Goal: Information Seeking & Learning: Learn about a topic

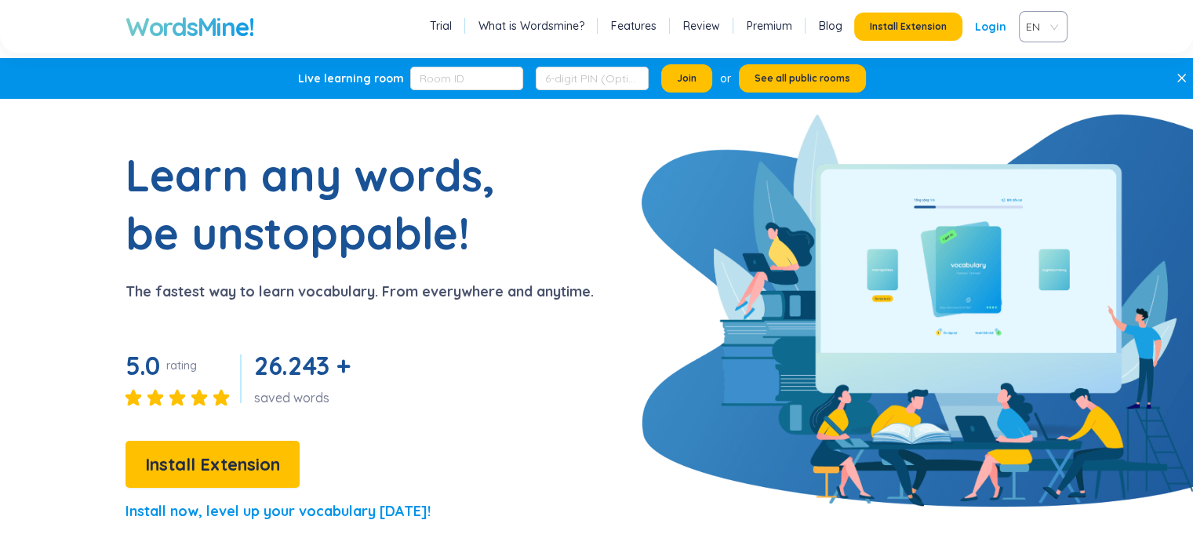
click at [981, 37] on link "Login" at bounding box center [990, 27] width 31 height 28
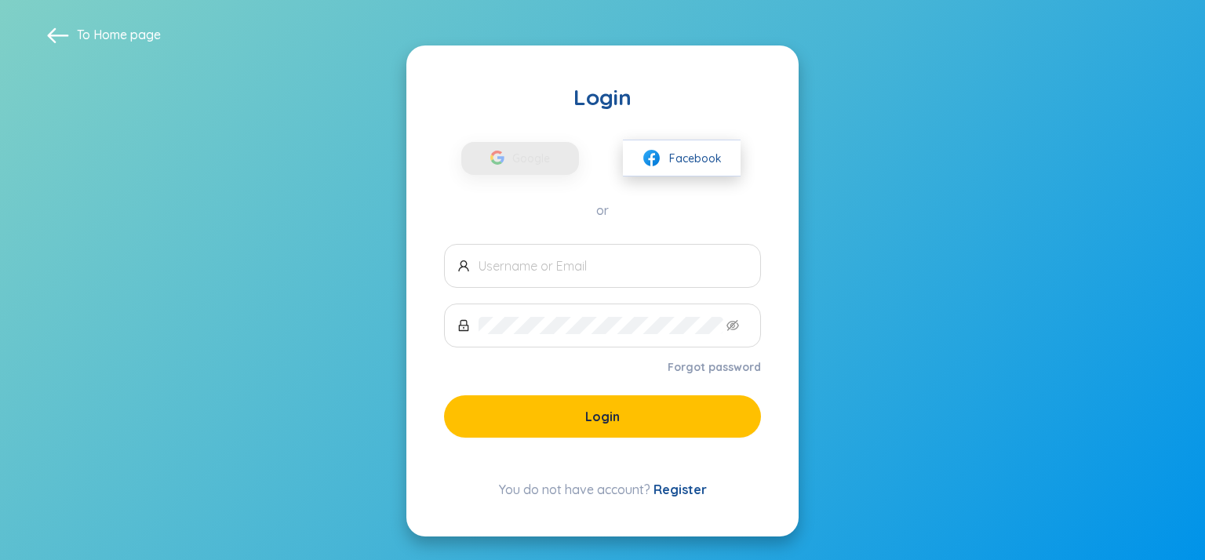
click at [656, 157] on img at bounding box center [652, 158] width 20 height 20
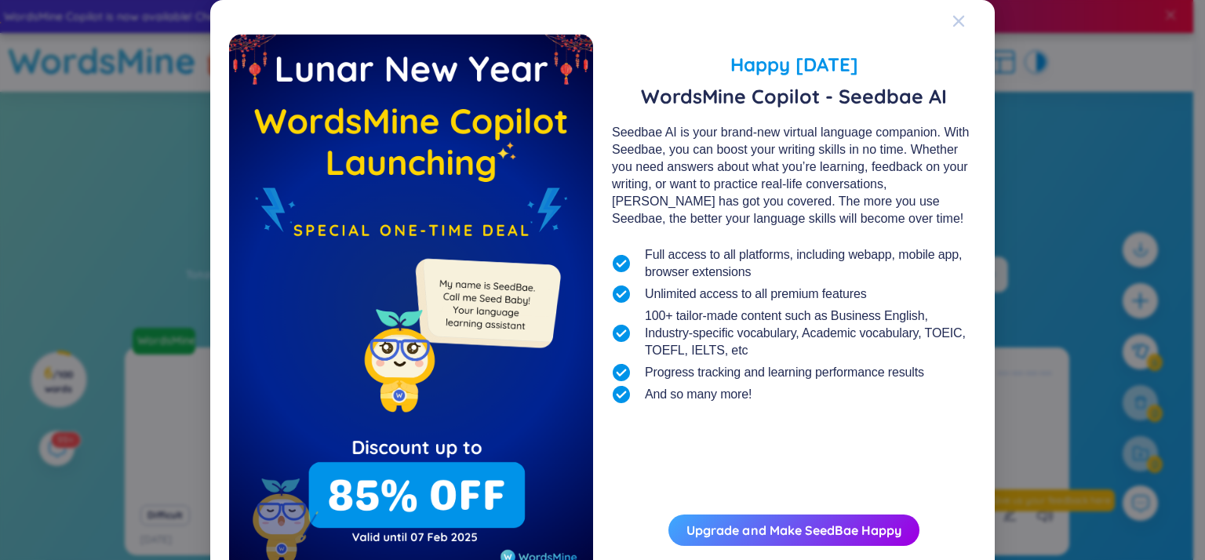
click at [956, 12] on div "Close" at bounding box center [958, 21] width 13 height 42
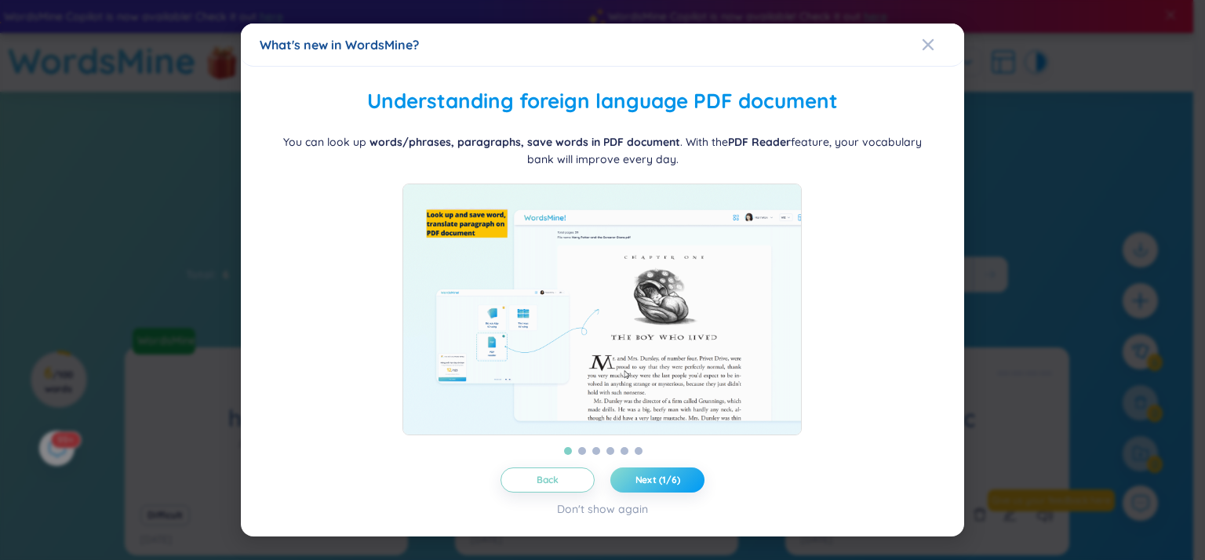
click at [666, 483] on span "Next (1/6)" at bounding box center [657, 480] width 45 height 13
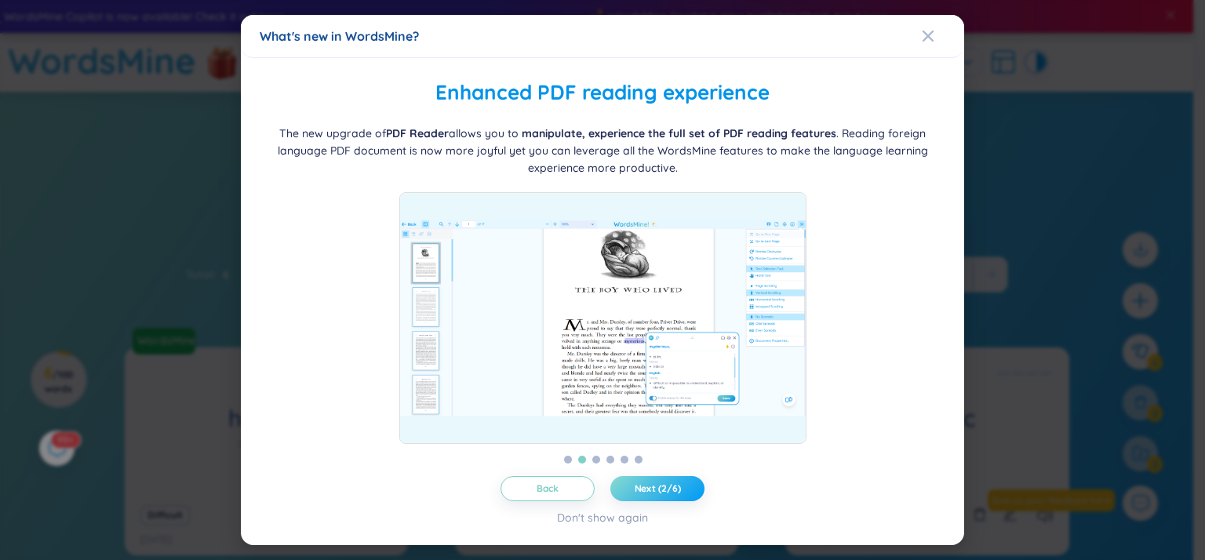
click at [666, 483] on span "Next (2/6)" at bounding box center [658, 489] width 46 height 13
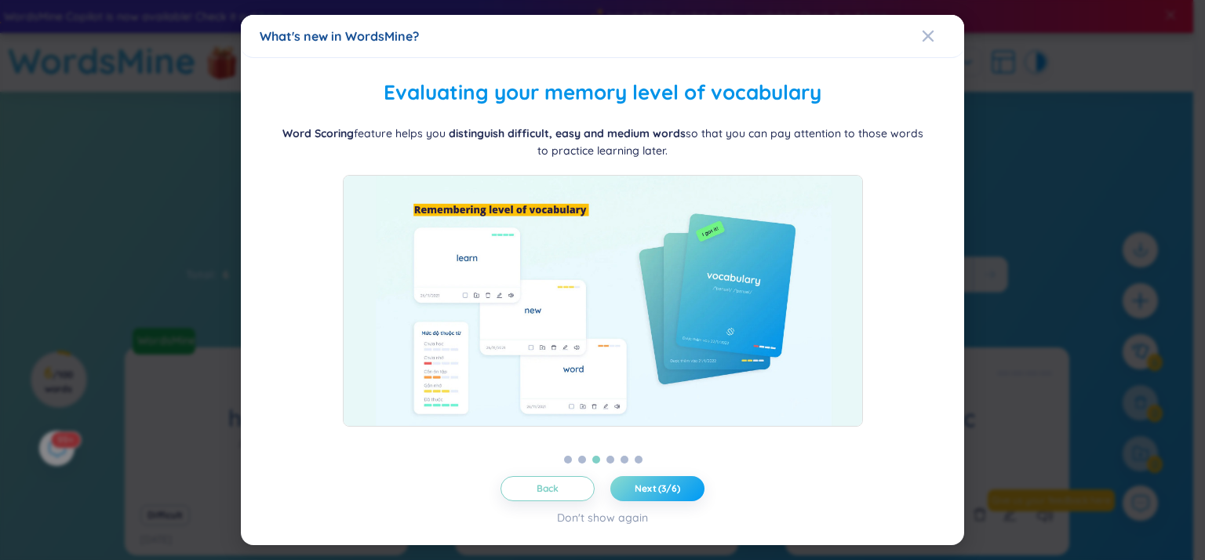
click at [666, 483] on span "Next (3/6)" at bounding box center [658, 489] width 46 height 13
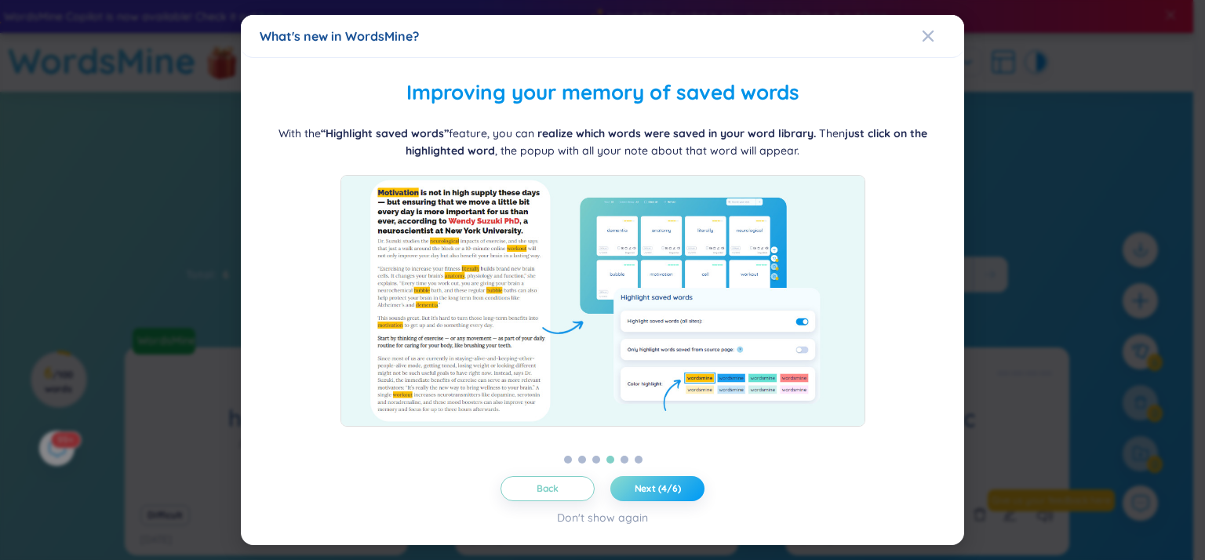
click at [666, 483] on span "Next (4/6)" at bounding box center [658, 489] width 46 height 13
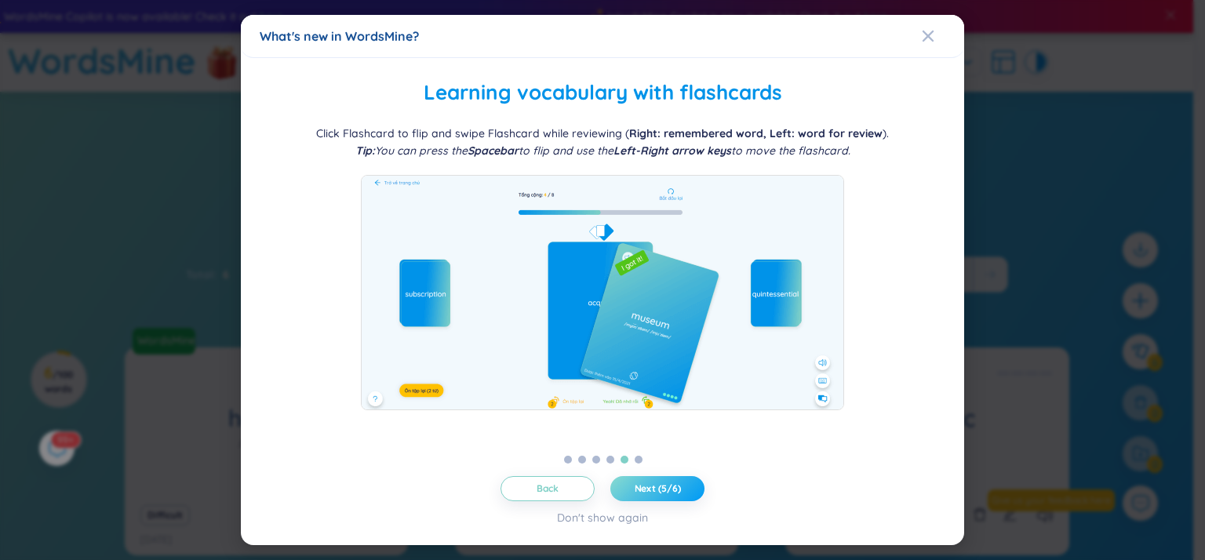
click at [666, 483] on span "Next (5/6)" at bounding box center [658, 489] width 46 height 13
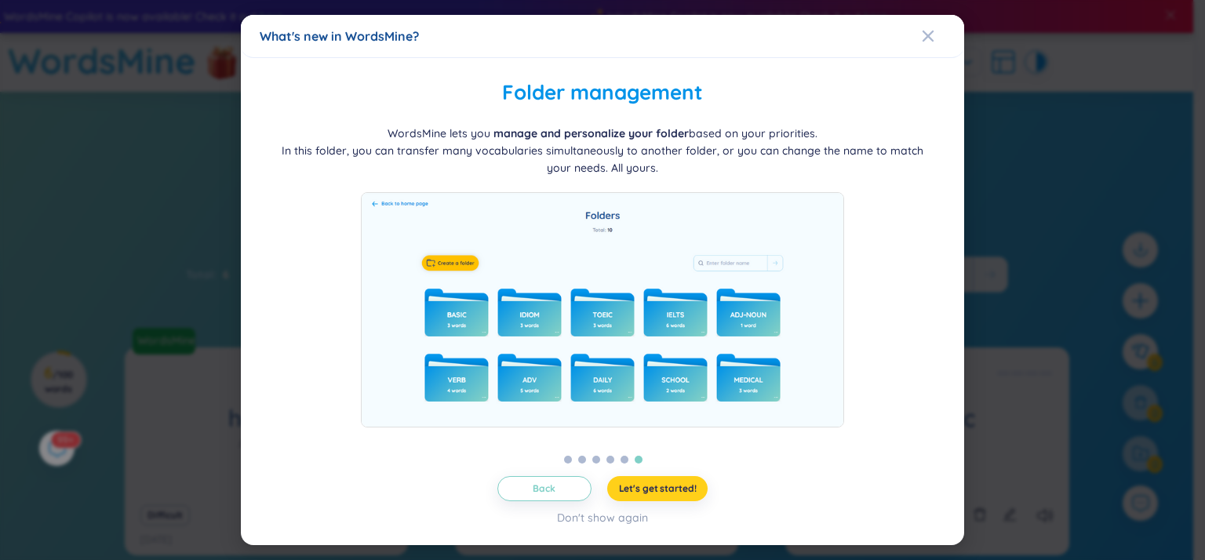
click at [666, 483] on span "Let's get started!" at bounding box center [658, 489] width 78 height 13
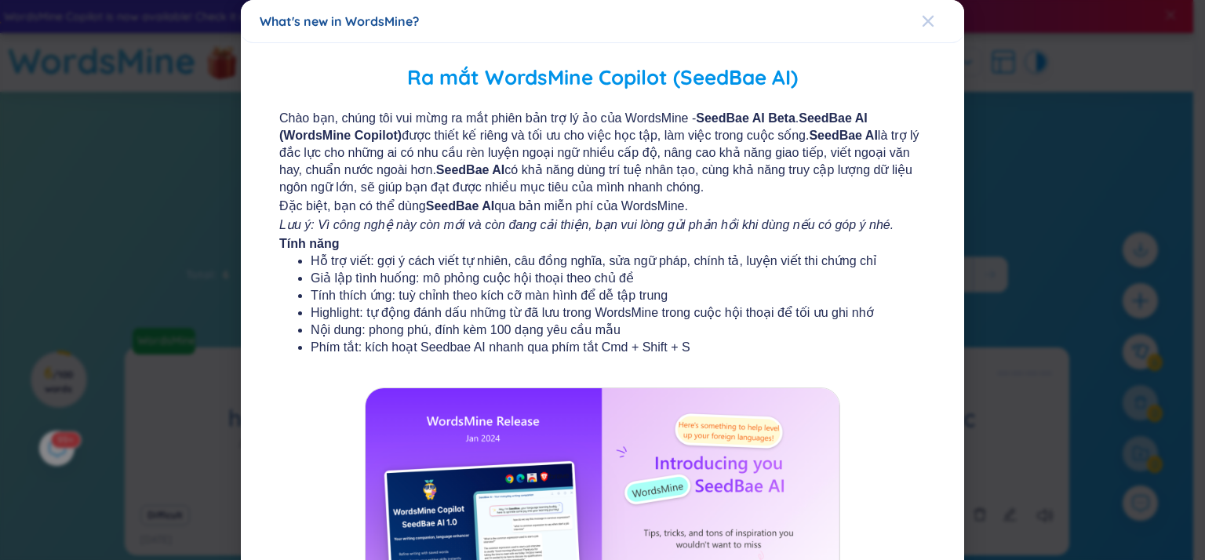
click at [922, 16] on icon "Close" at bounding box center [928, 21] width 13 height 13
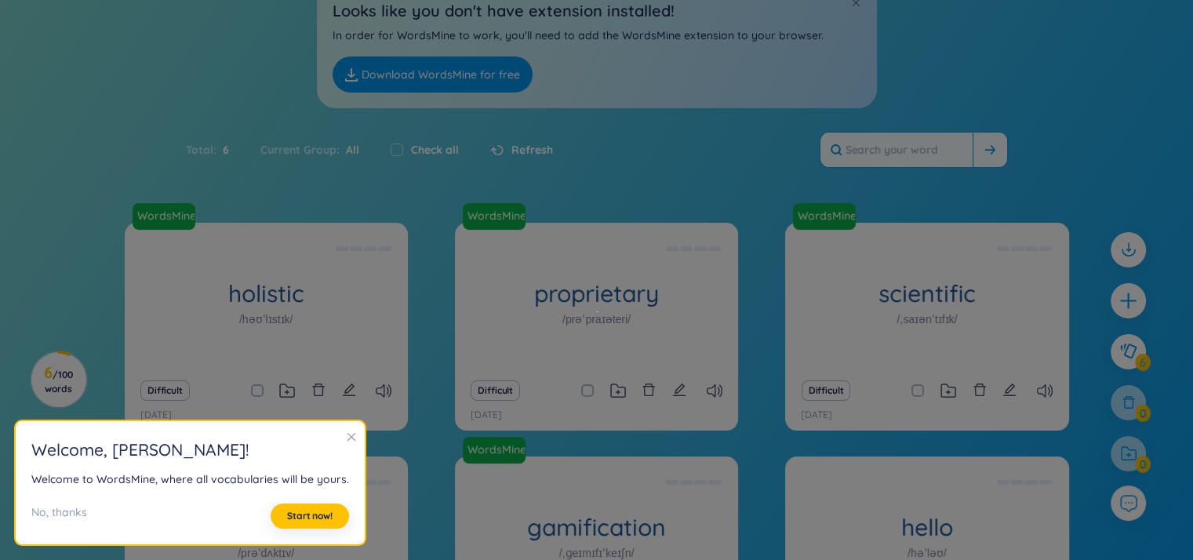
scroll to position [128, 0]
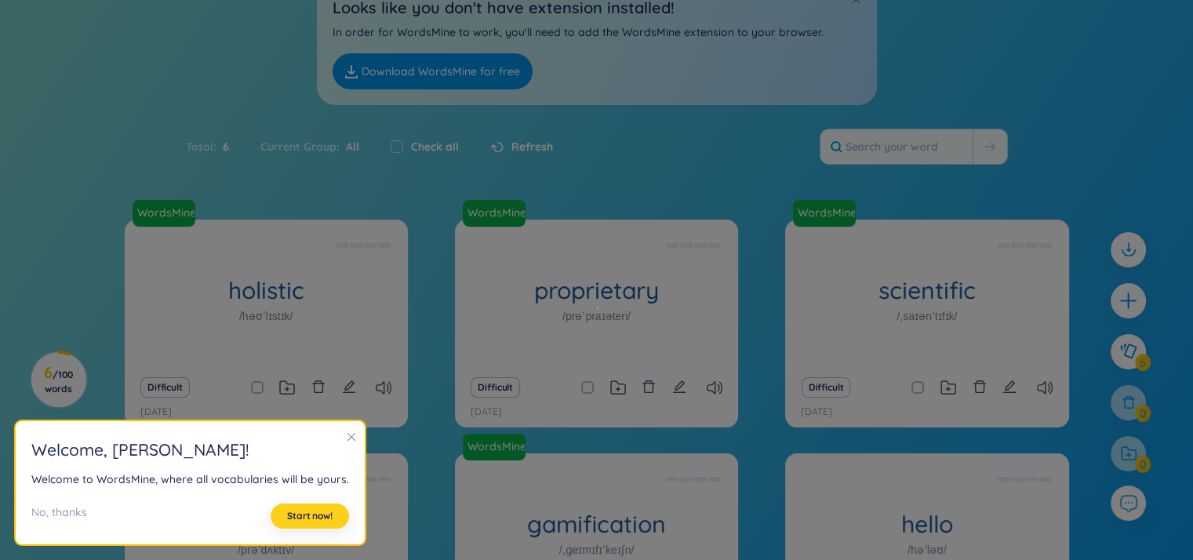
click at [316, 508] on button "Start now!" at bounding box center [310, 516] width 78 height 25
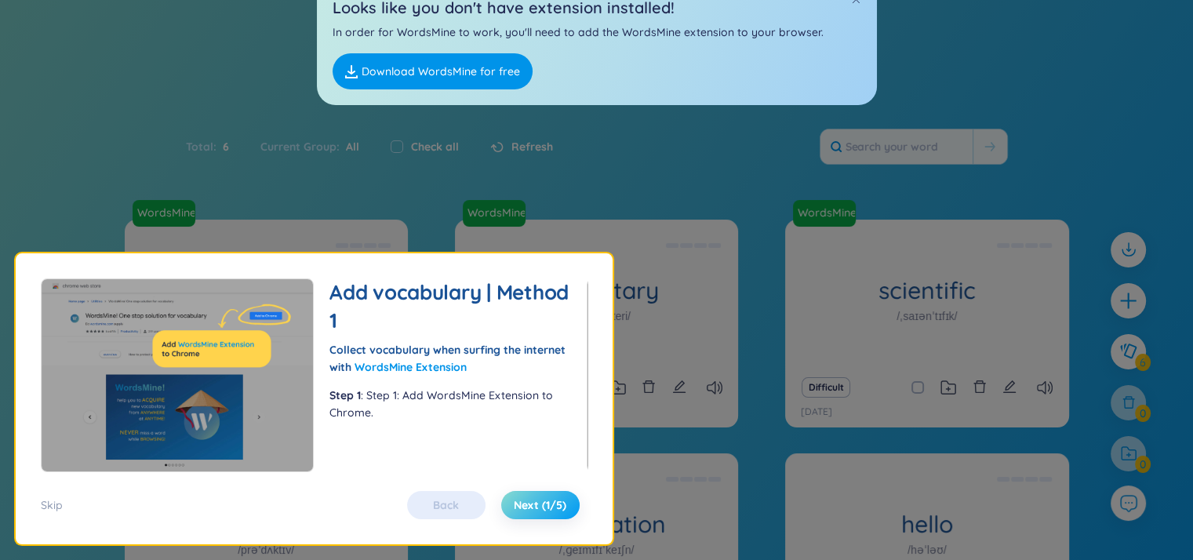
click at [520, 504] on span "Next (1/5)" at bounding box center [540, 505] width 53 height 16
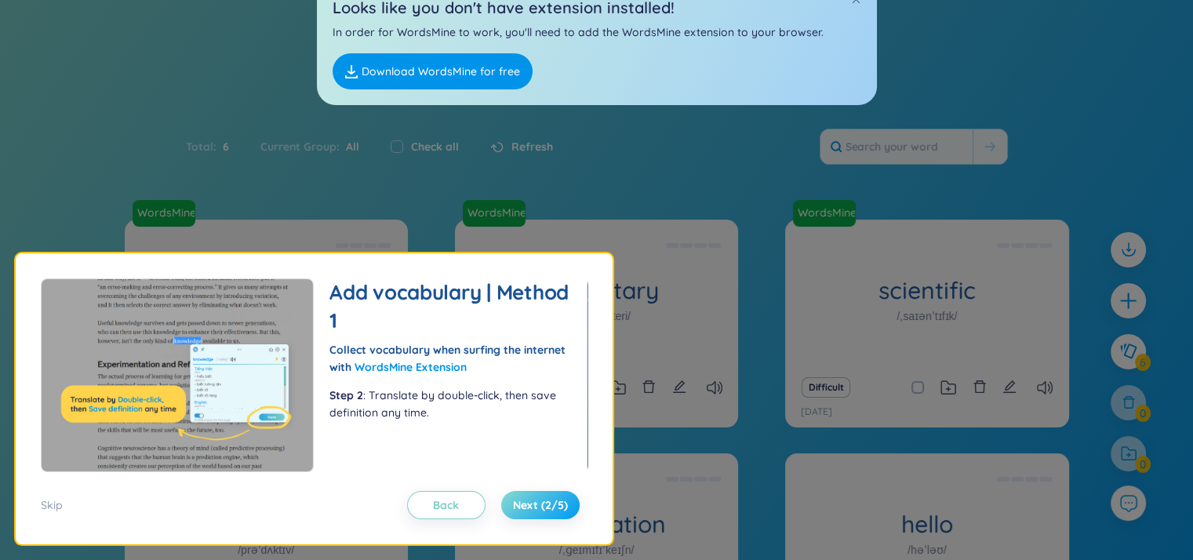
click at [520, 504] on span "Next (2/5)" at bounding box center [540, 505] width 55 height 16
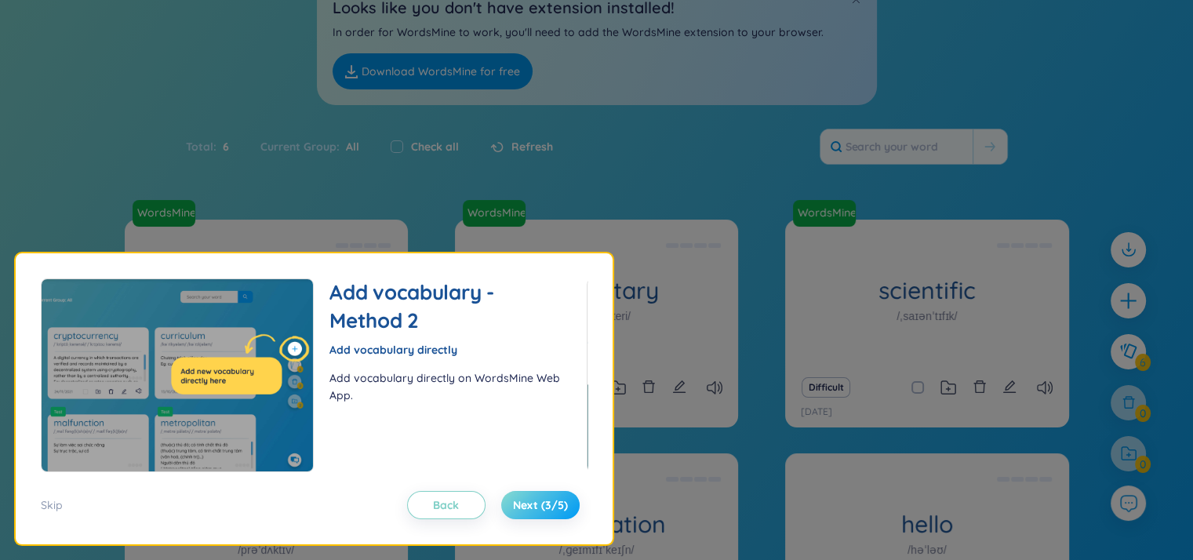
click at [520, 504] on span "Next (3/5)" at bounding box center [540, 505] width 55 height 16
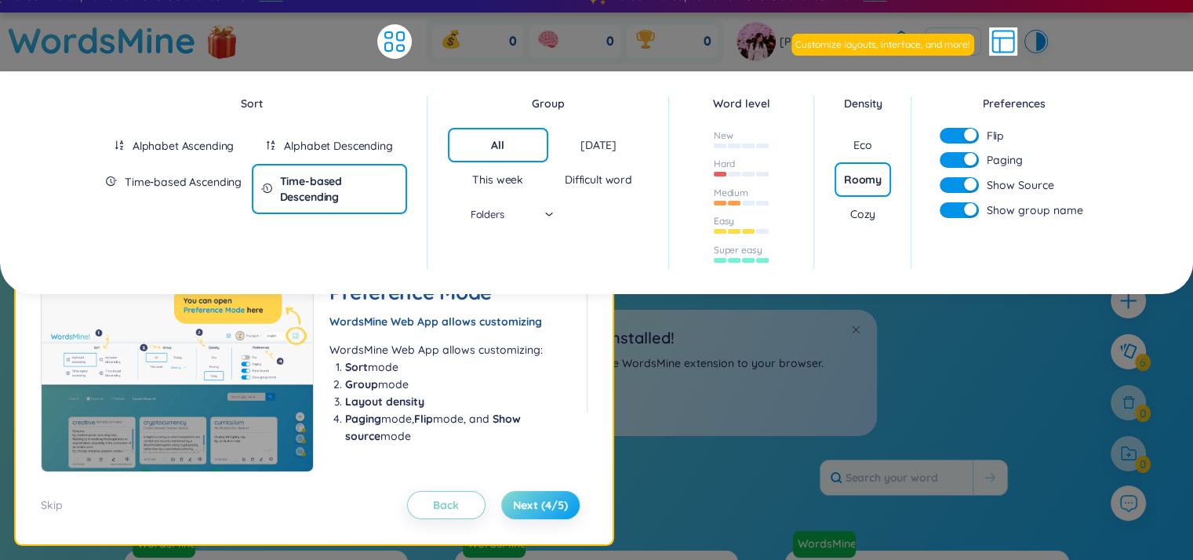
scroll to position [0, 0]
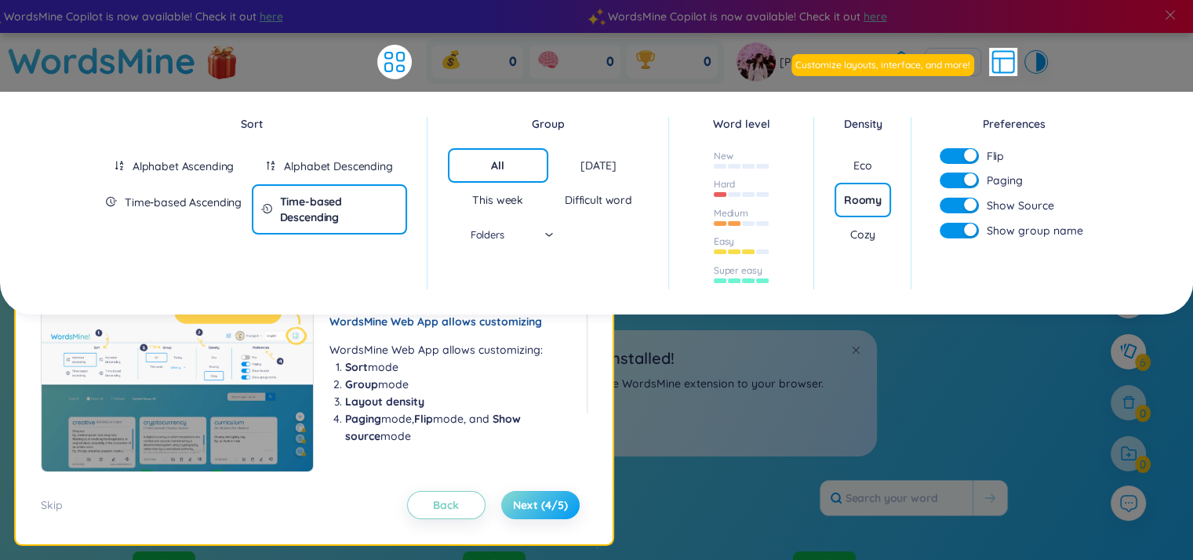
click at [520, 504] on span "Next (4/5)" at bounding box center [540, 505] width 55 height 16
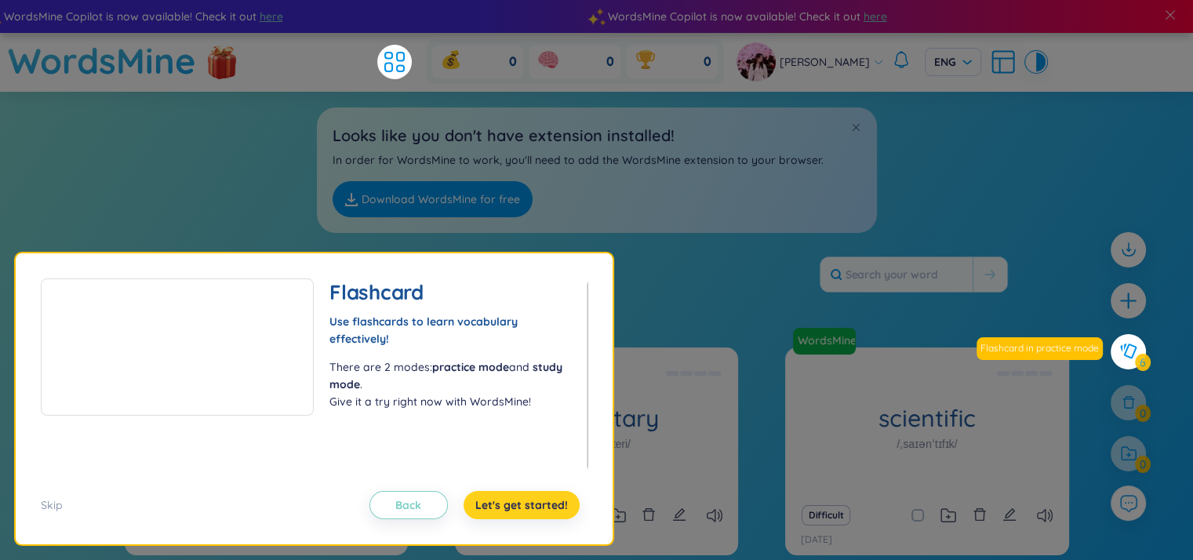
click at [495, 501] on span "Let's get started!" at bounding box center [521, 505] width 93 height 16
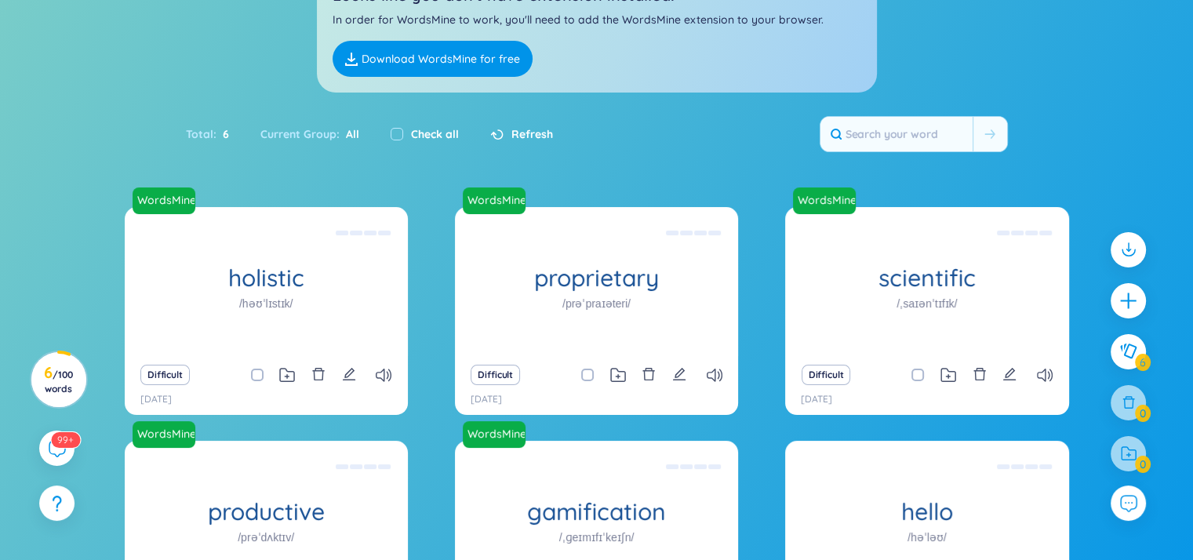
scroll to position [311, 0]
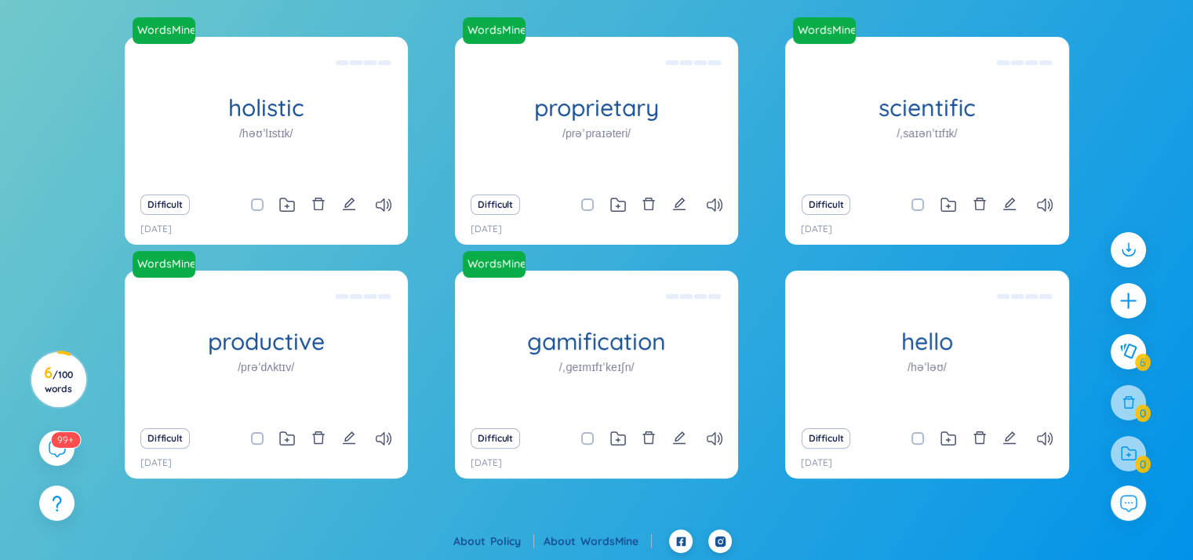
drag, startPoint x: 1131, startPoint y: 317, endPoint x: 1082, endPoint y: 483, distance: 172.8
click at [1082, 483] on section "Sort Alphabet Ascending Alphabet Descending Time-based Ascending Time-based Des…" at bounding box center [596, 155] width 1193 height 748
